Goal: Find specific page/section: Find specific page/section

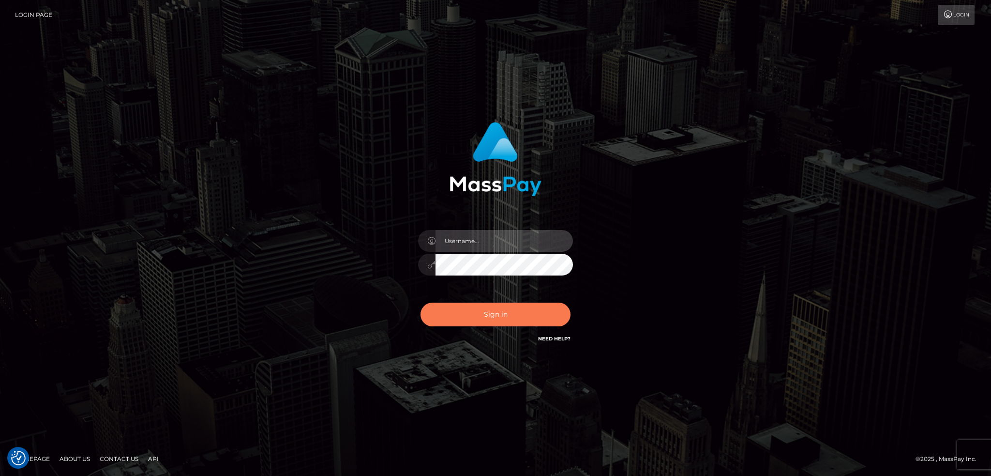
type input "alexstef"
click at [486, 316] on button "Sign in" at bounding box center [496, 314] width 150 height 24
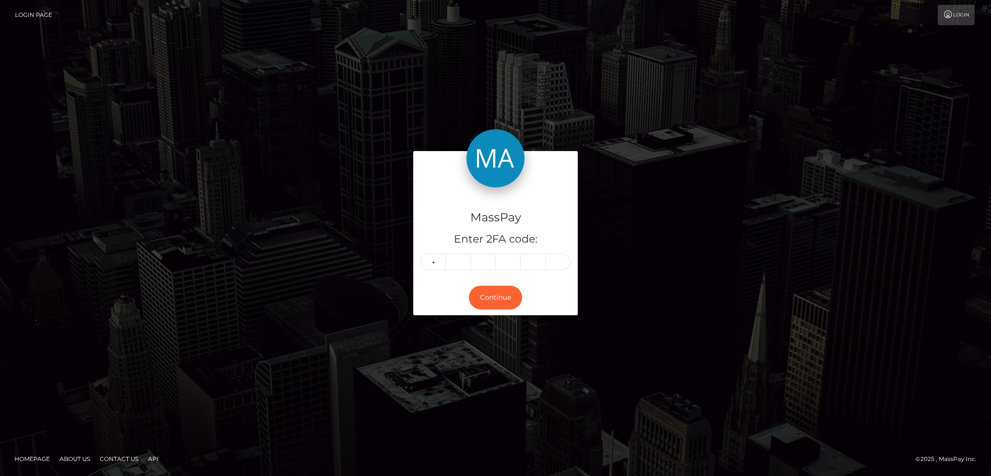
type input "4"
type input "9"
type input "5"
type input "3"
type input "5"
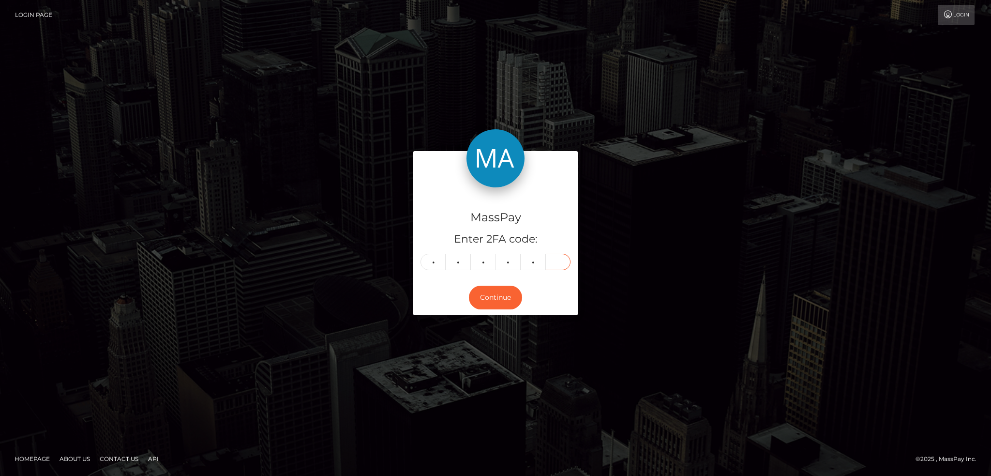
type input "7"
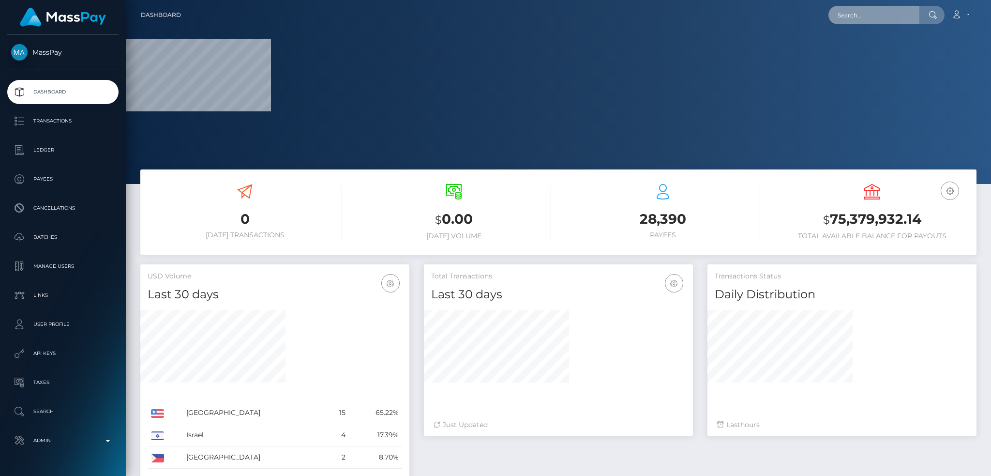
drag, startPoint x: 863, startPoint y: 19, endPoint x: 790, endPoint y: 20, distance: 73.1
click at [863, 19] on input "text" at bounding box center [874, 15] width 91 height 18
paste input "ITS GUTTA GO LLC"
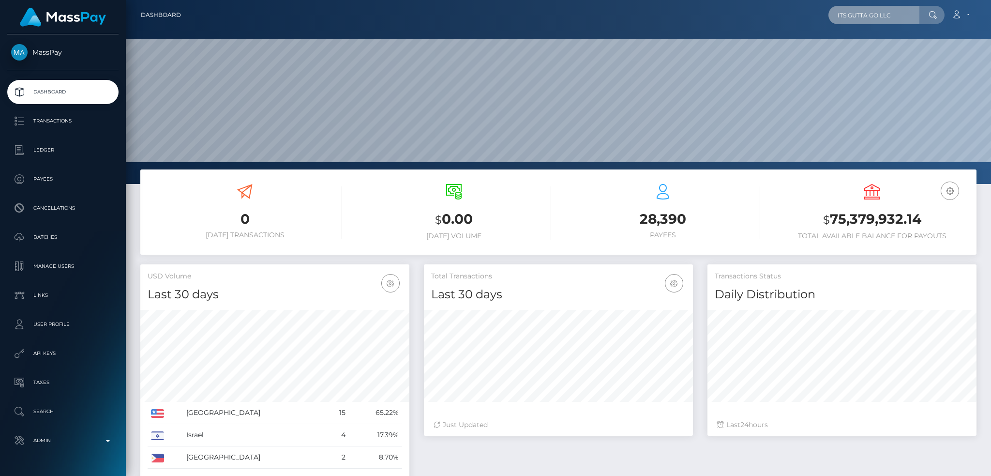
scroll to position [172, 269]
type input "ITS GUTTA GO LLC"
click at [862, 48] on link "Its Gutta Go LLC" at bounding box center [867, 50] width 77 height 18
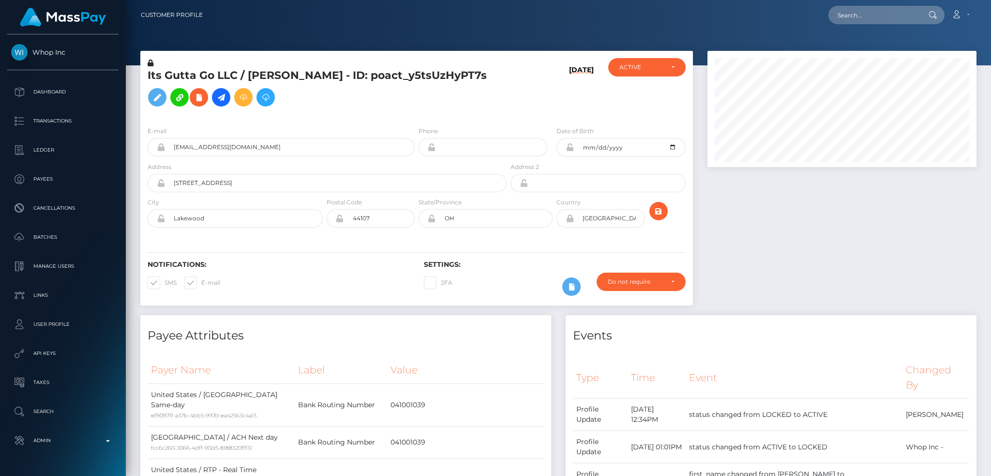
scroll to position [116, 269]
click at [275, 144] on input "[EMAIL_ADDRESS][DOMAIN_NAME]" at bounding box center [290, 147] width 250 height 18
click at [786, 218] on div at bounding box center [842, 183] width 284 height 264
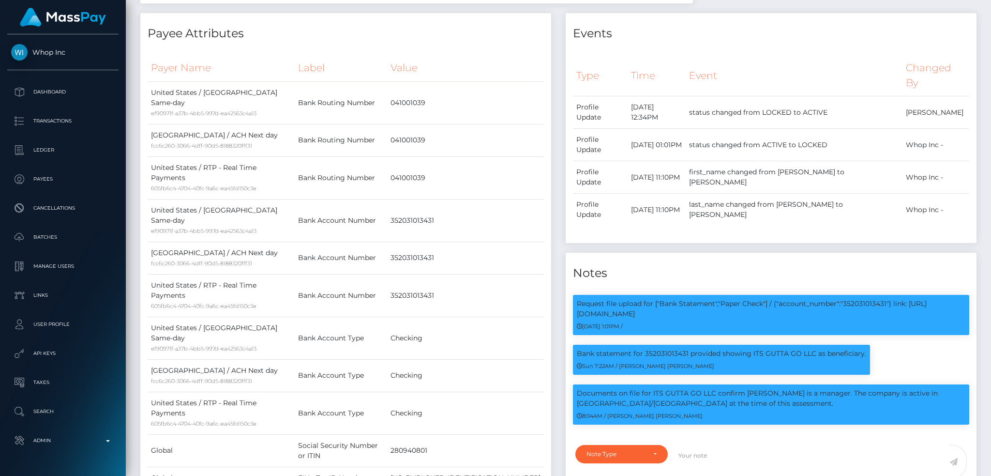
scroll to position [0, 0]
